Goal: Task Accomplishment & Management: Use online tool/utility

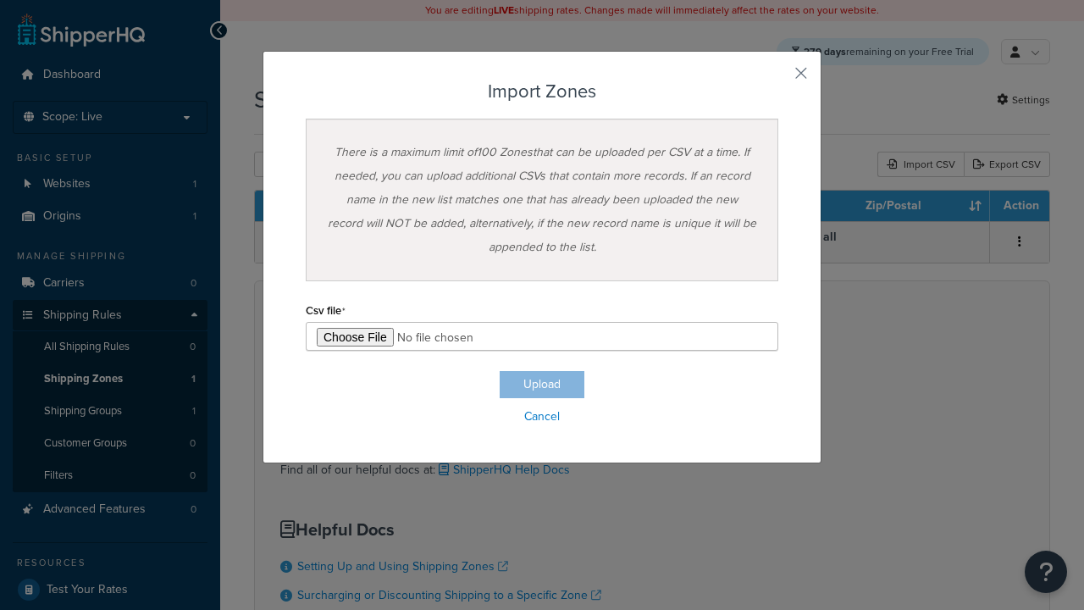
click at [542, 91] on h3 "Import Zones" at bounding box center [542, 91] width 473 height 20
click at [542, 336] on input "file" at bounding box center [542, 336] width 473 height 29
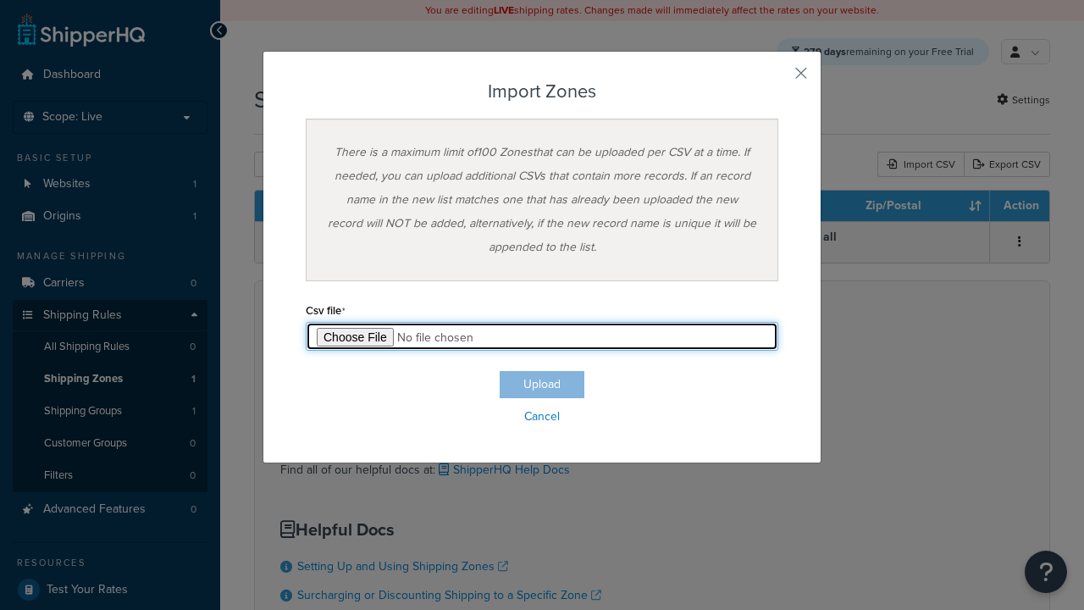
type input "C:\fakepath\importZonesSuccess.csv"
click at [542, 384] on button "Upload" at bounding box center [542, 384] width 85 height 27
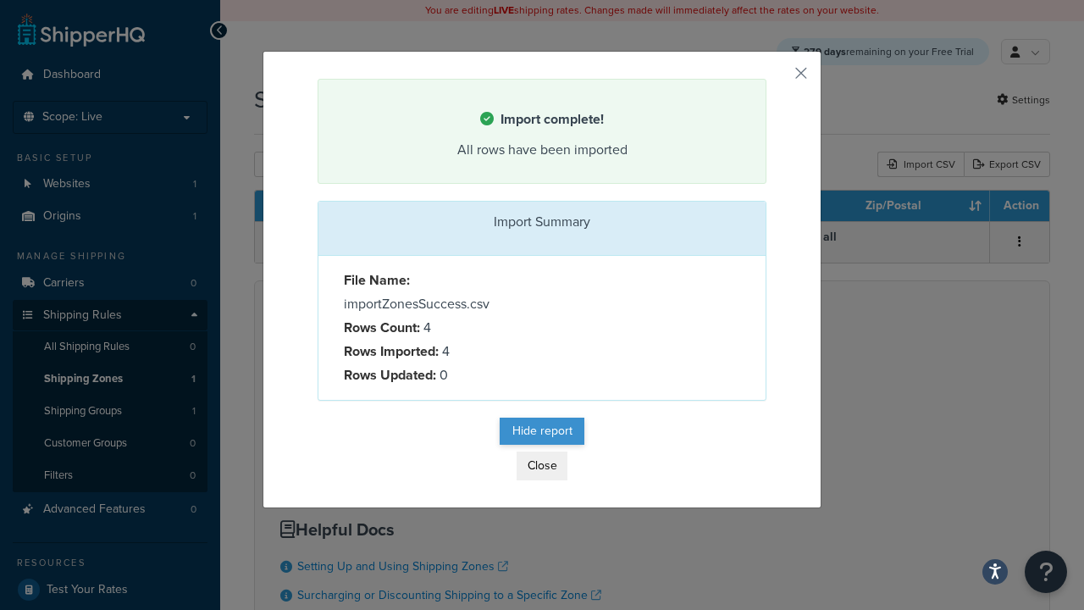
click at [542, 432] on button "Hide report" at bounding box center [542, 431] width 85 height 27
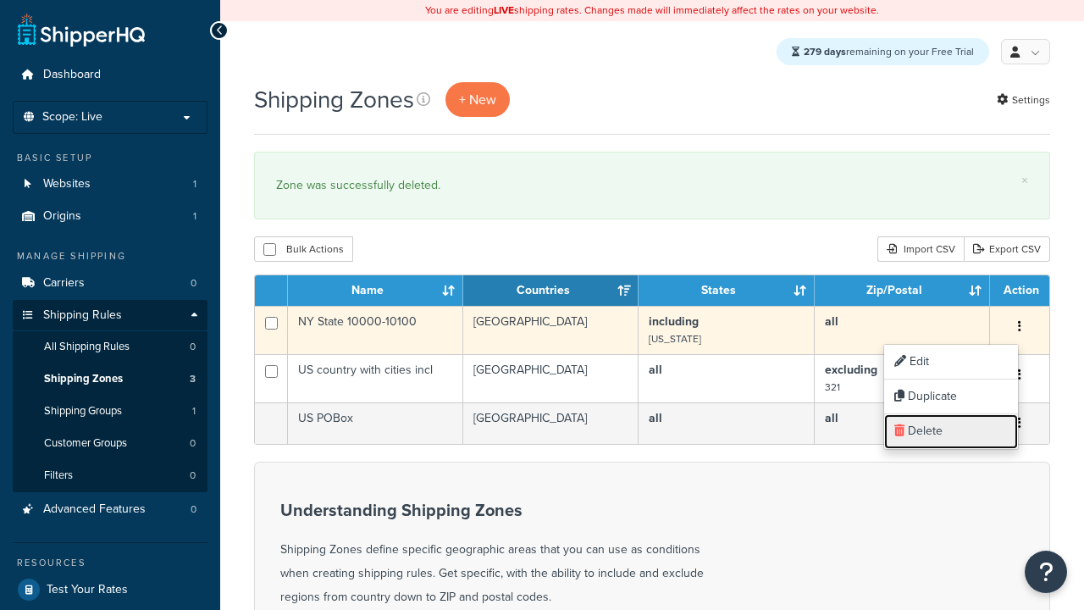
click at [950, 431] on link "Delete" at bounding box center [951, 431] width 134 height 35
